Goal: Transaction & Acquisition: Purchase product/service

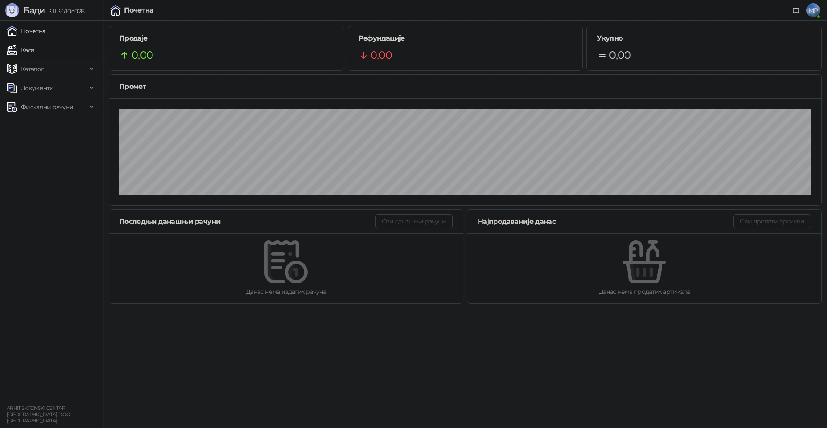
click at [34, 49] on link "Каса" at bounding box center [20, 49] width 27 height 17
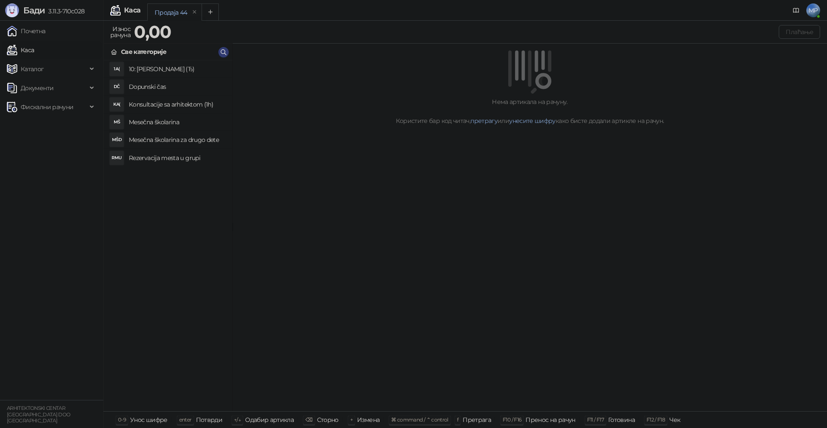
click at [175, 156] on h4 "Rezervacija mesta u grupi" at bounding box center [177, 158] width 97 height 14
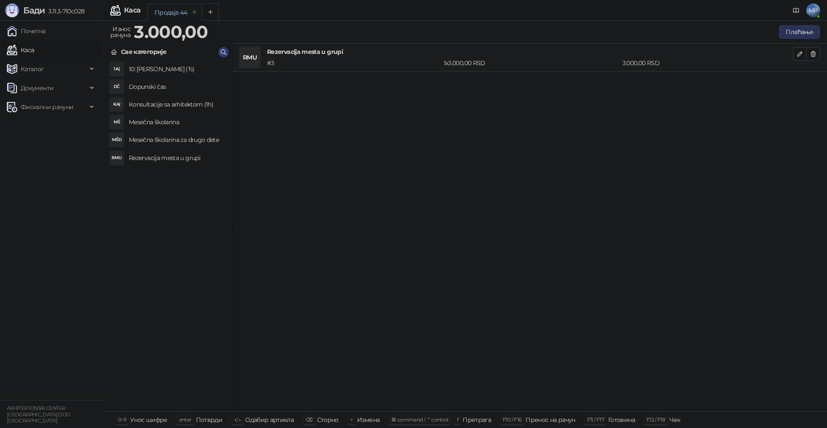
click at [789, 32] on button "Плаћање" at bounding box center [799, 32] width 41 height 14
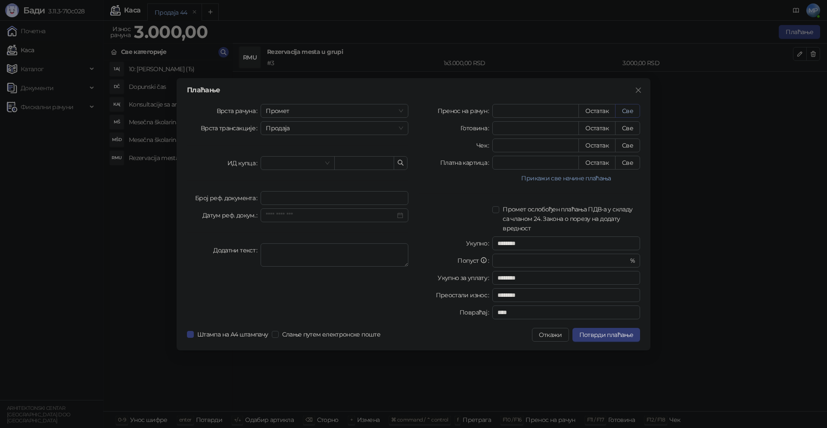
click at [623, 111] on button "Све" at bounding box center [627, 111] width 25 height 14
type input "****"
click at [322, 109] on span "Промет" at bounding box center [334, 110] width 137 height 13
click at [285, 169] on div "[PERSON_NAME]" at bounding box center [335, 169] width 134 height 9
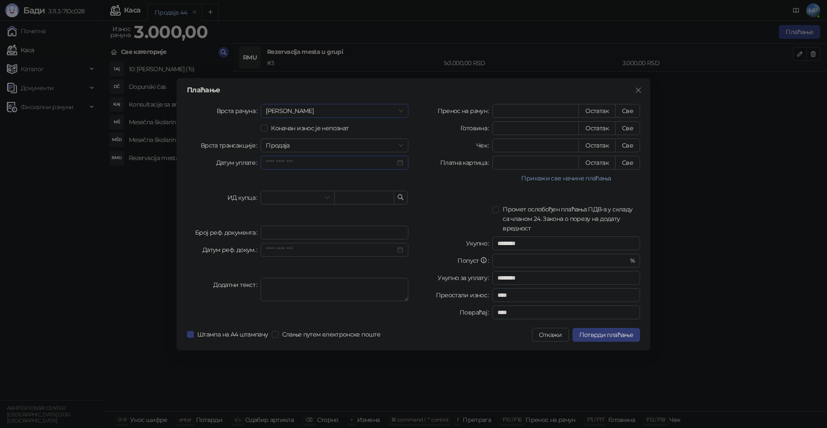
click at [289, 164] on input "Датум уплате" at bounding box center [331, 162] width 130 height 9
click at [295, 214] on div "30" at bounding box center [292, 215] width 10 height 10
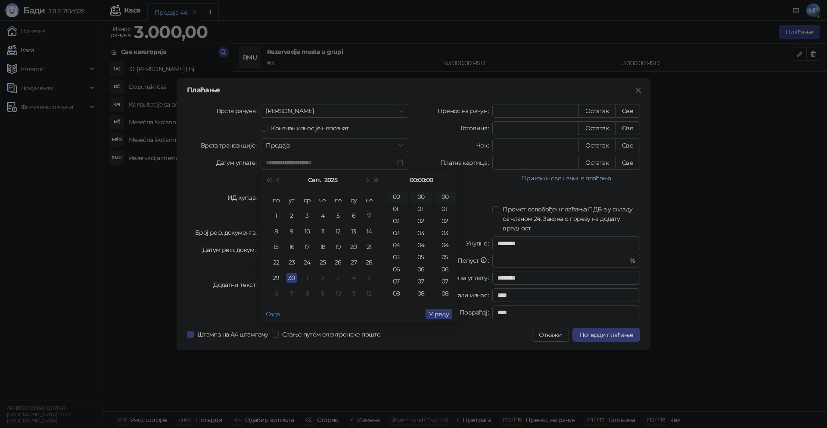
type input "**********"
click at [446, 315] on span "У реду" at bounding box center [439, 314] width 20 height 8
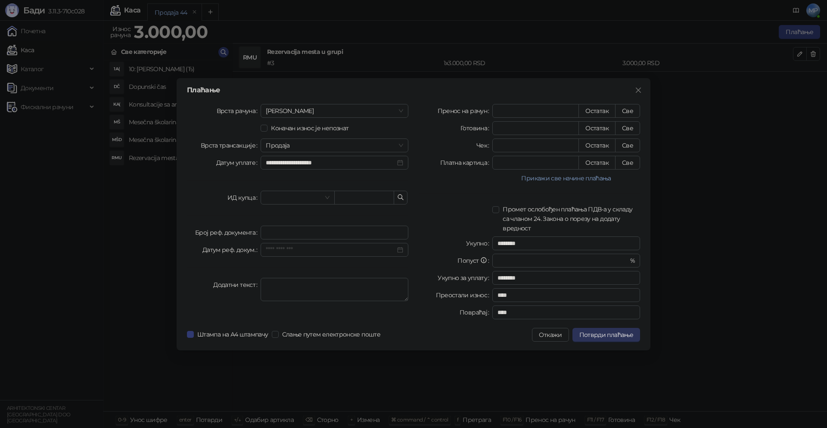
click at [617, 335] on span "Потврди плаћање" at bounding box center [607, 335] width 54 height 8
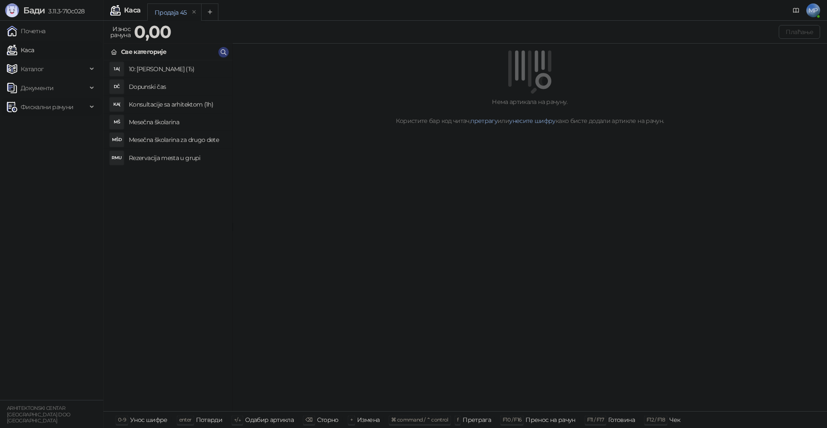
click at [49, 110] on span "Фискални рачуни" at bounding box center [47, 106] width 53 height 17
click at [48, 125] on link "Издати рачуни" at bounding box center [39, 125] width 58 height 17
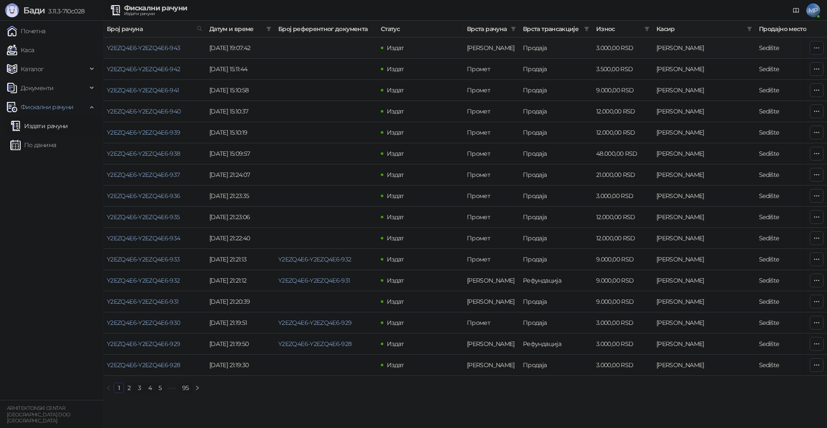
click at [821, 49] on button "button" at bounding box center [817, 48] width 14 height 14
click at [727, 122] on span "Затвори аванс" at bounding box center [759, 120] width 115 height 9
type input "**********"
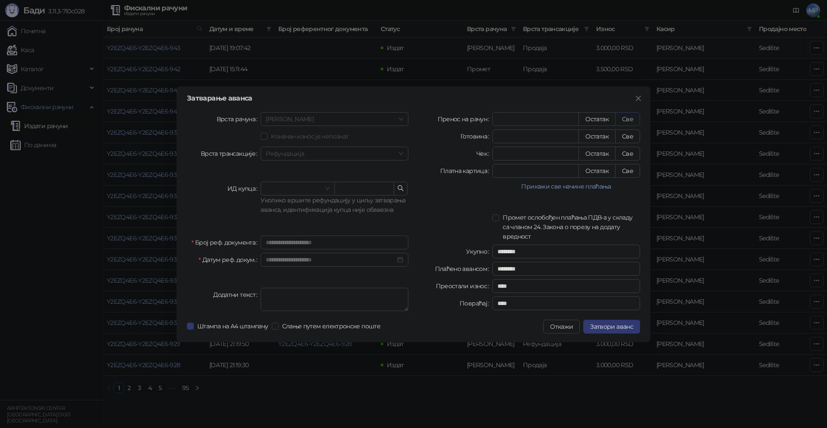
click at [629, 119] on button "Све" at bounding box center [627, 119] width 25 height 14
click at [618, 329] on span "Затвори аванс" at bounding box center [611, 326] width 43 height 8
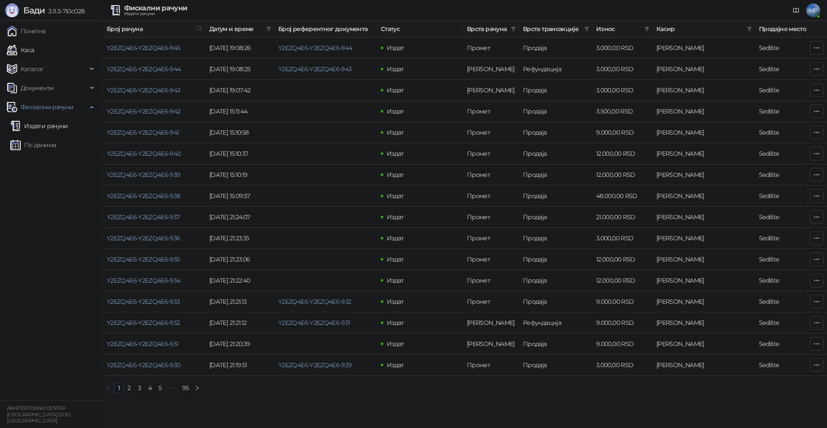
click at [34, 52] on link "Каса" at bounding box center [20, 49] width 27 height 17
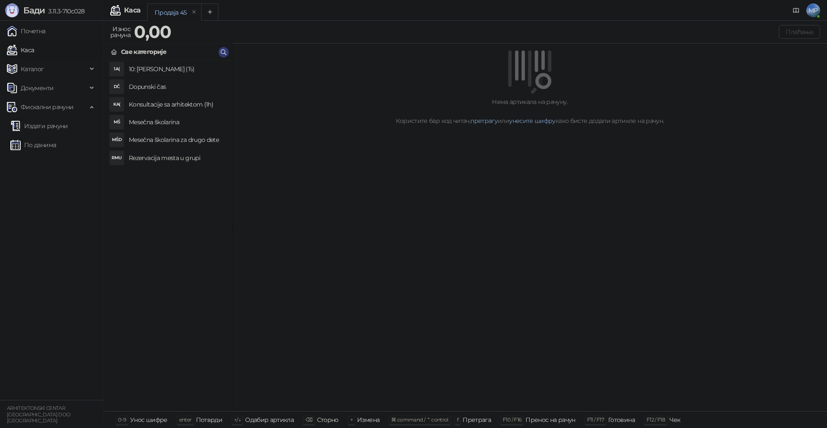
click at [149, 125] on h4 "Mesečna školarina" at bounding box center [177, 122] width 97 height 14
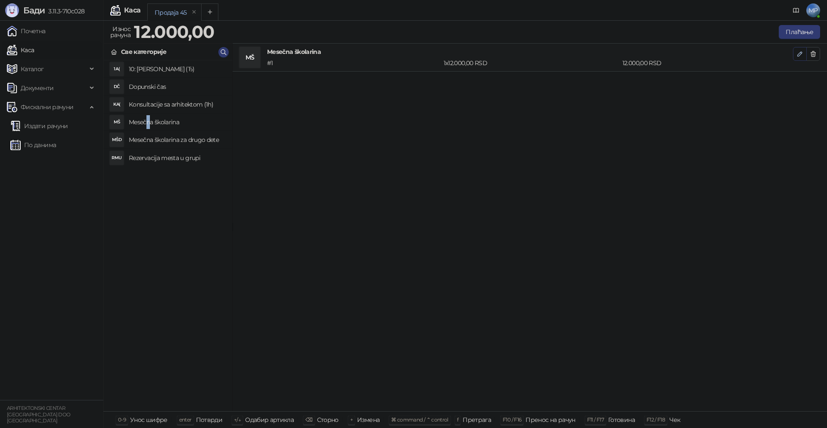
click at [802, 58] on button "button" at bounding box center [800, 54] width 14 height 14
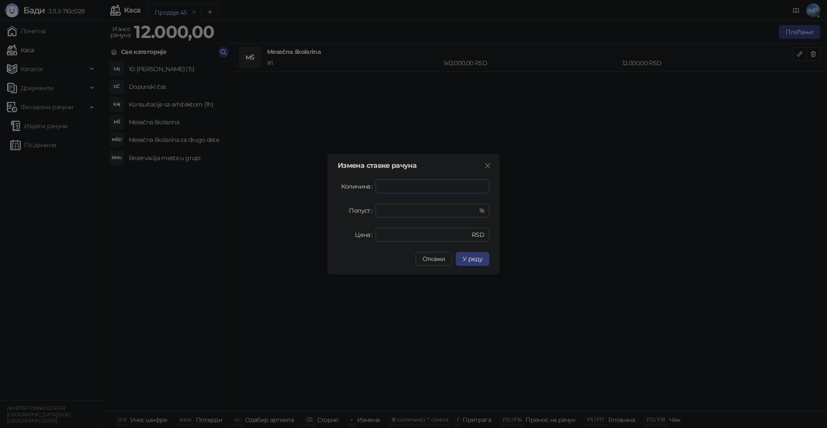
type input "*"
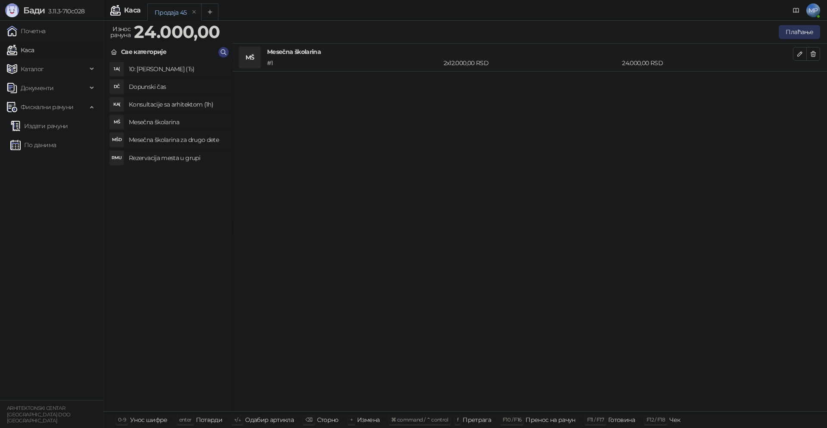
click at [799, 28] on button "Плаћање" at bounding box center [799, 32] width 41 height 14
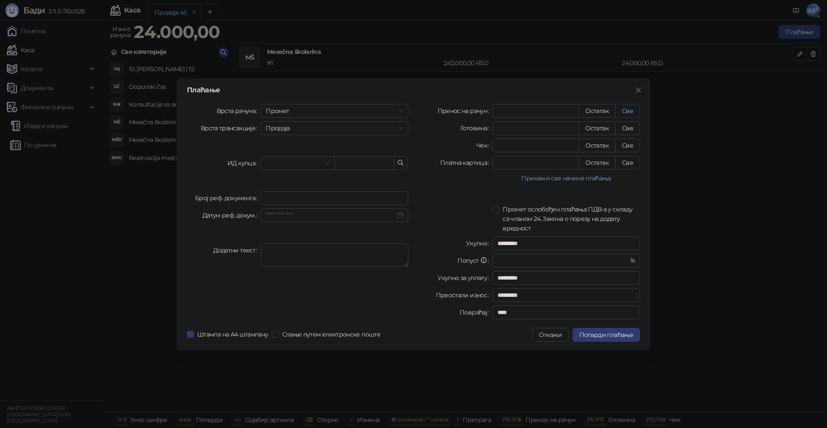
click at [636, 110] on button "Све" at bounding box center [627, 111] width 25 height 14
type input "*****"
type input "****"
click at [311, 109] on span "Промет" at bounding box center [334, 110] width 137 height 13
click at [286, 167] on div "[PERSON_NAME]" at bounding box center [335, 169] width 134 height 9
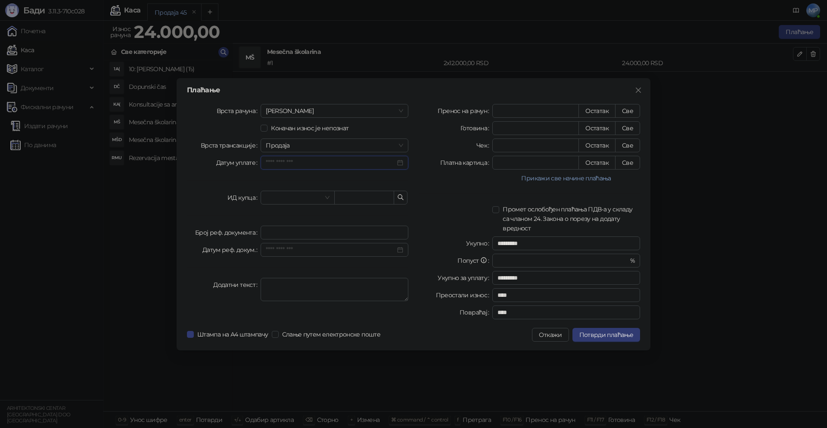
click at [298, 166] on input "Датум уплате" at bounding box center [331, 162] width 130 height 9
click at [289, 212] on div "30" at bounding box center [292, 215] width 10 height 10
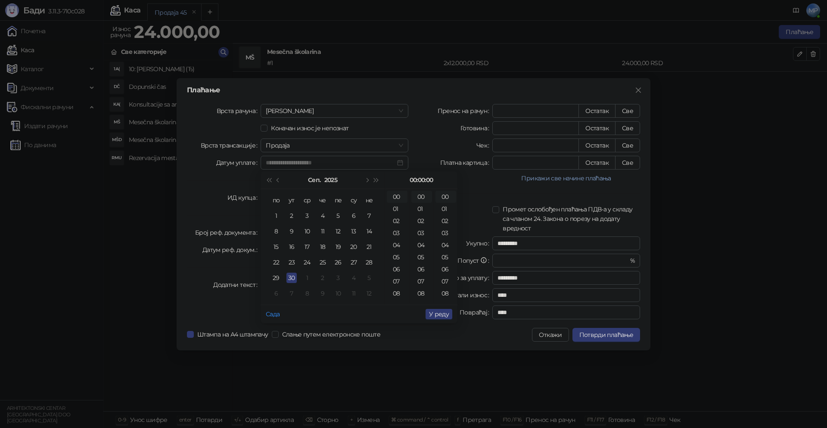
type input "**********"
click at [438, 313] on span "У реду" at bounding box center [439, 314] width 20 height 8
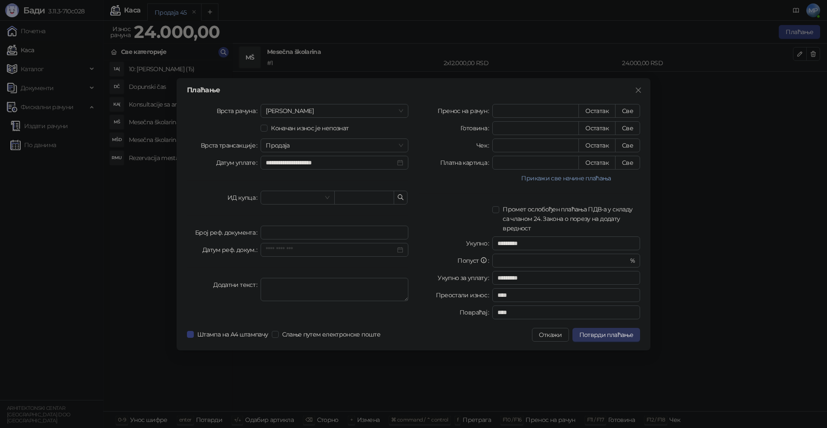
click at [615, 337] on span "Потврди плаћање" at bounding box center [607, 335] width 54 height 8
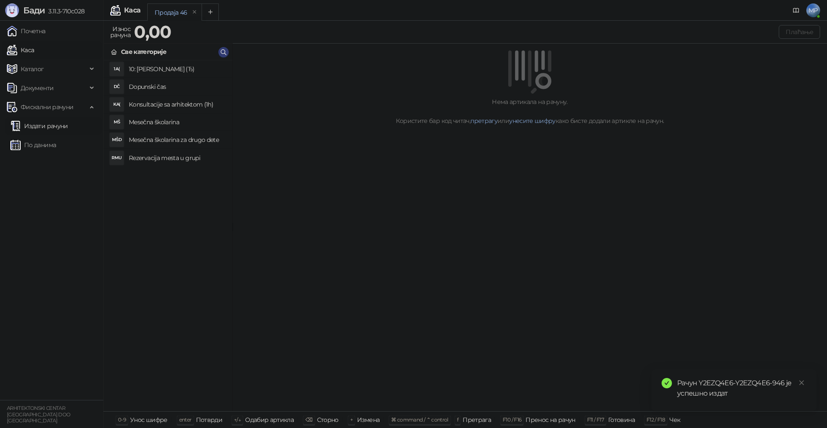
click at [47, 126] on link "Издати рачуни" at bounding box center [39, 125] width 58 height 17
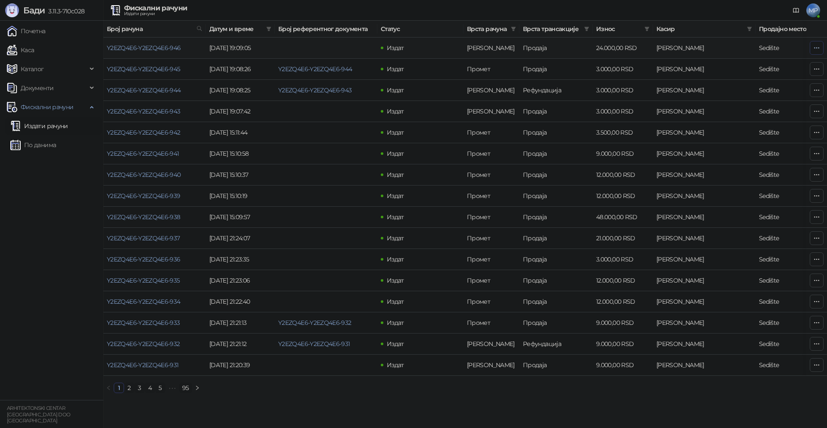
click at [818, 50] on icon "button" at bounding box center [817, 47] width 7 height 7
click at [729, 120] on span "Затвори аванс" at bounding box center [759, 120] width 115 height 9
type input "**********"
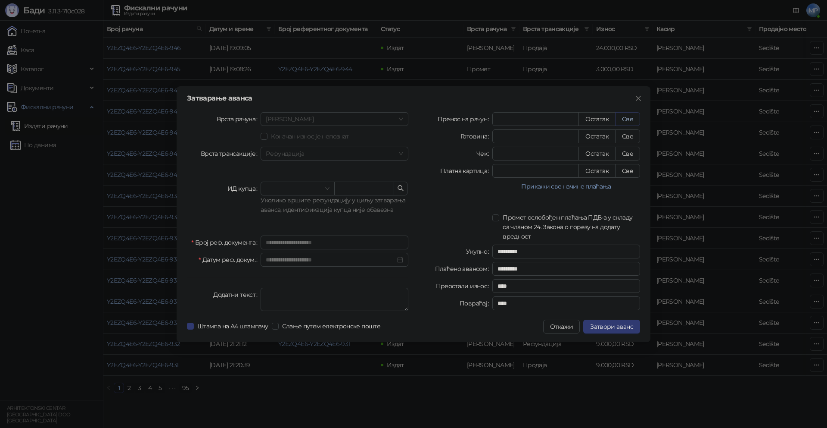
click at [631, 117] on button "Све" at bounding box center [627, 119] width 25 height 14
click at [622, 328] on span "Затвори аванс" at bounding box center [611, 326] width 43 height 8
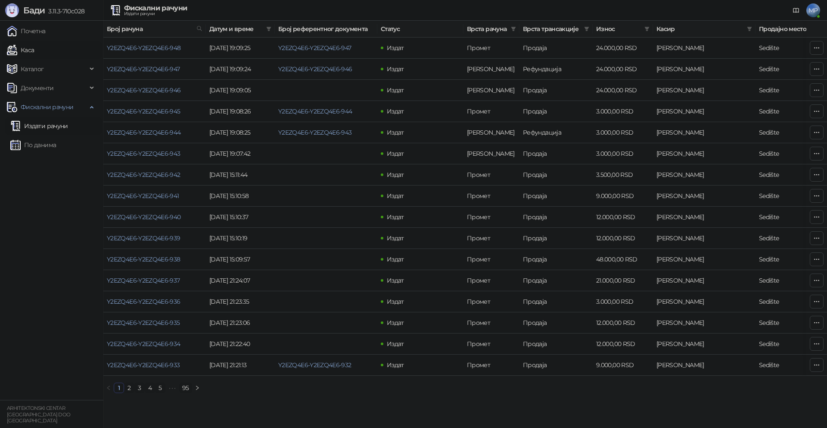
click at [34, 52] on link "Каса" at bounding box center [20, 49] width 27 height 17
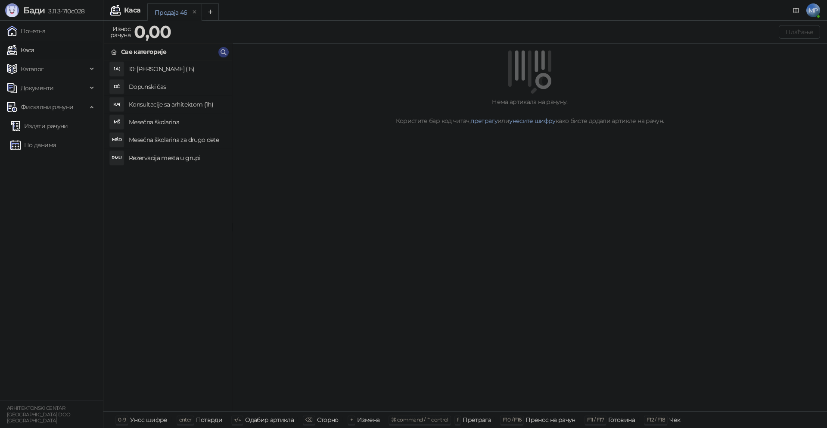
click at [191, 122] on h4 "Mesečna školarina" at bounding box center [177, 122] width 97 height 14
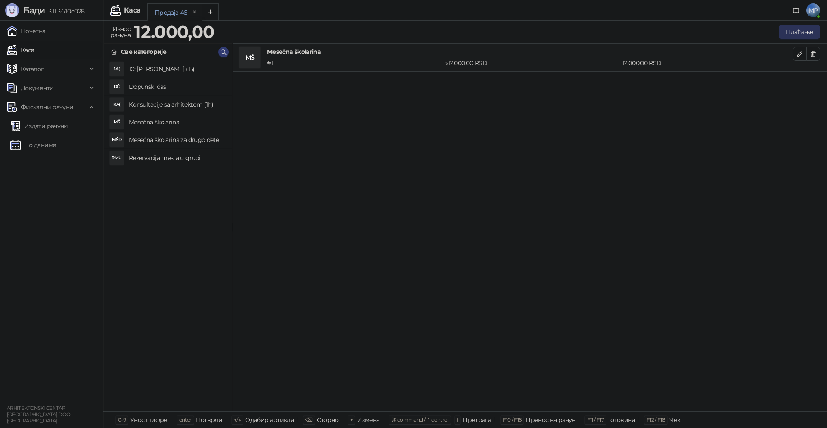
click at [808, 32] on button "Плаћање" at bounding box center [799, 32] width 41 height 14
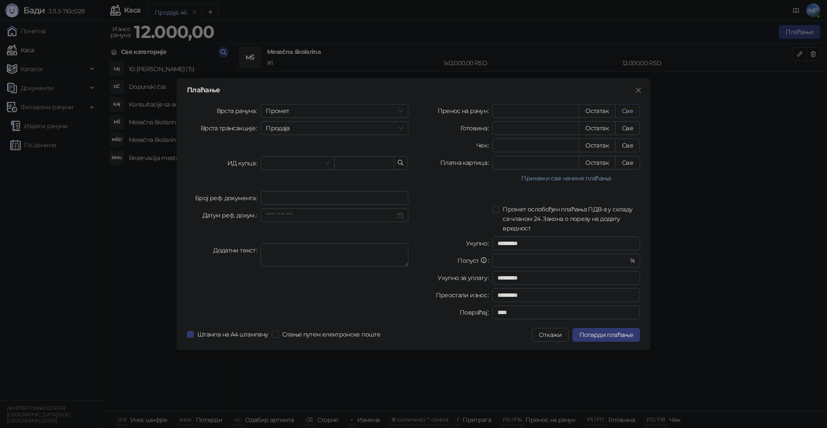
click at [634, 114] on button "Све" at bounding box center [627, 111] width 25 height 14
type input "*****"
type input "****"
click at [322, 108] on span "Промет" at bounding box center [334, 110] width 137 height 13
click at [284, 173] on div "[PERSON_NAME]" at bounding box center [335, 169] width 134 height 9
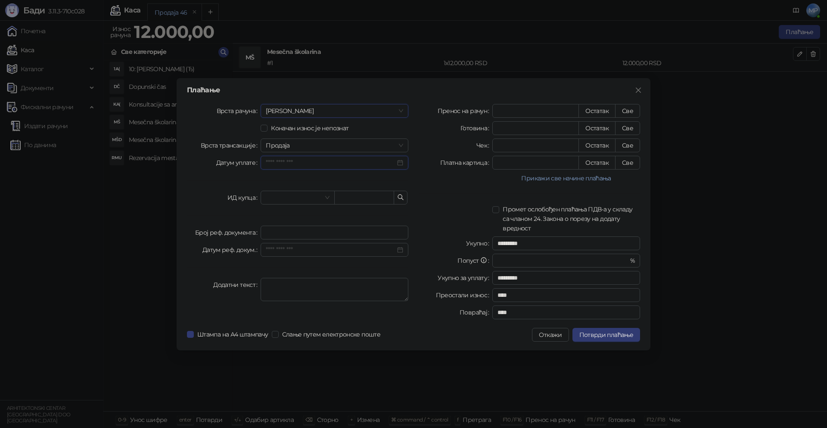
click at [367, 163] on input "Датум уплате" at bounding box center [331, 162] width 130 height 9
click at [291, 215] on div "30" at bounding box center [292, 215] width 10 height 10
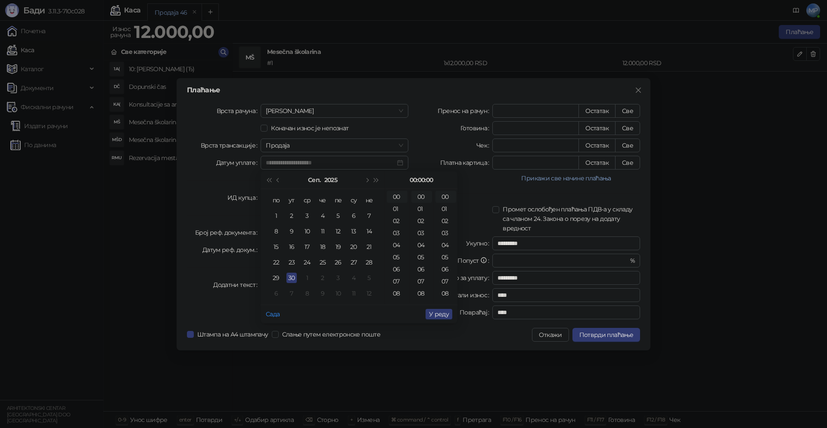
type input "**********"
click at [437, 315] on span "У реду" at bounding box center [439, 314] width 20 height 8
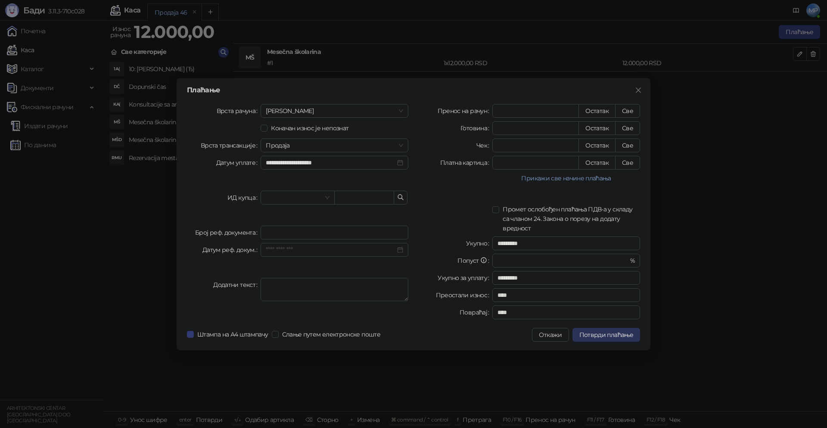
click at [610, 338] on span "Потврди плаћање" at bounding box center [607, 335] width 54 height 8
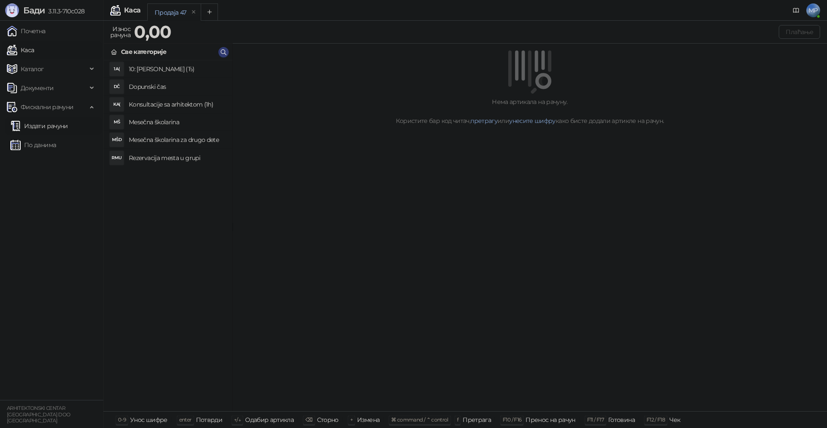
click at [60, 125] on link "Издати рачуни" at bounding box center [39, 125] width 58 height 17
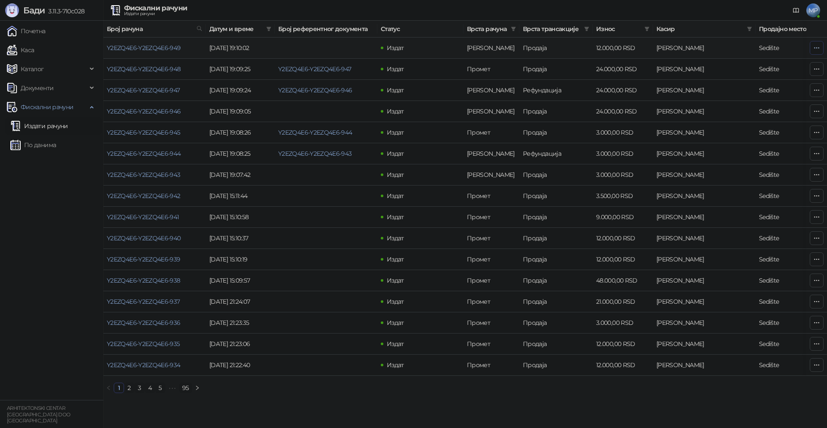
click at [817, 45] on icon "button" at bounding box center [817, 47] width 7 height 7
click at [730, 122] on span "Затвори аванс" at bounding box center [759, 120] width 115 height 9
type input "**********"
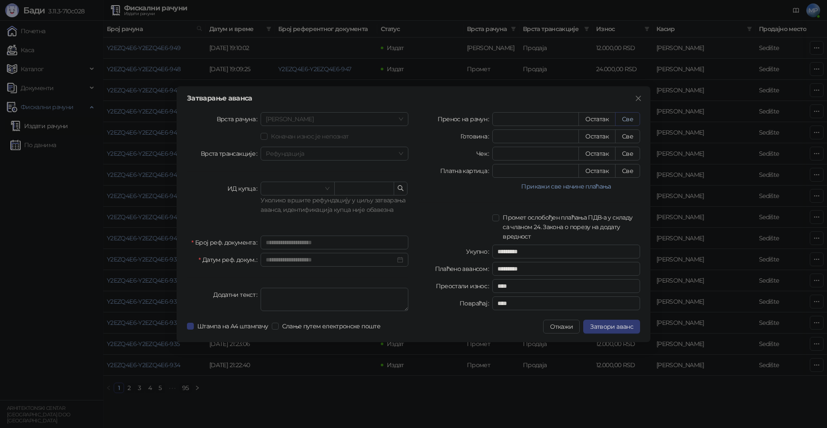
click at [631, 120] on button "Све" at bounding box center [627, 119] width 25 height 14
click at [624, 326] on span "Затвори аванс" at bounding box center [611, 326] width 43 height 8
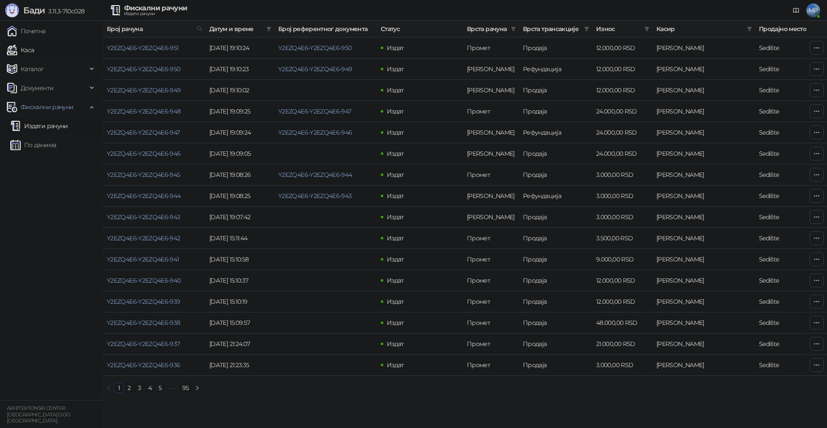
click at [34, 55] on link "Каса" at bounding box center [20, 49] width 27 height 17
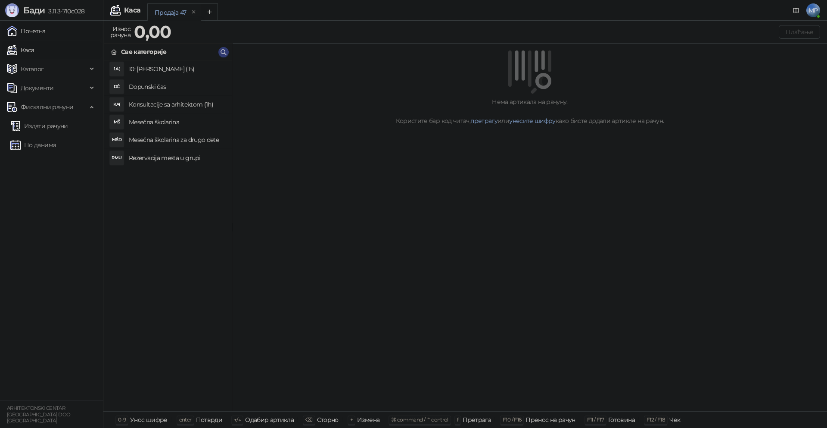
click at [29, 25] on link "Почетна" at bounding box center [26, 30] width 39 height 17
